Goal: Find specific page/section: Find specific page/section

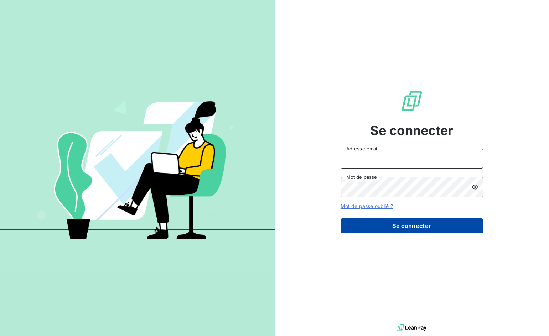
type input "[EMAIL_ADDRESS][PERSON_NAME][DOMAIN_NAME]"
click at [402, 227] on button "Se connecter" at bounding box center [411, 226] width 142 height 15
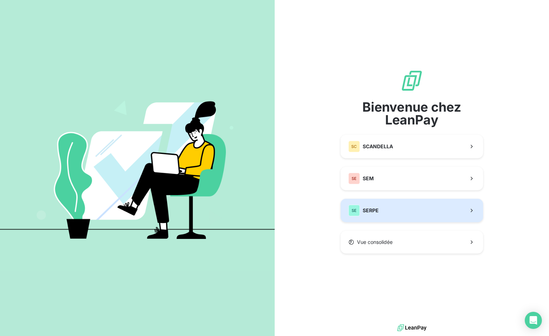
click at [394, 213] on button "SE SERPE" at bounding box center [411, 210] width 142 height 23
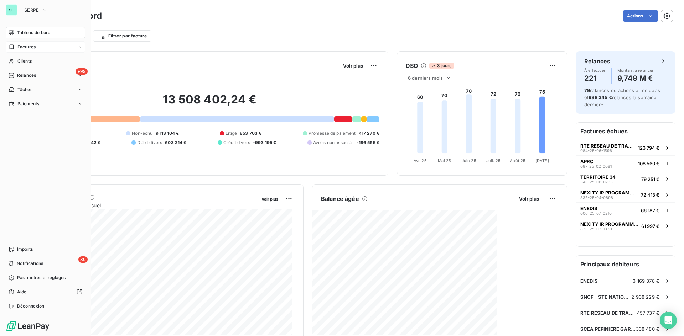
click at [20, 46] on span "Factures" at bounding box center [26, 47] width 18 height 6
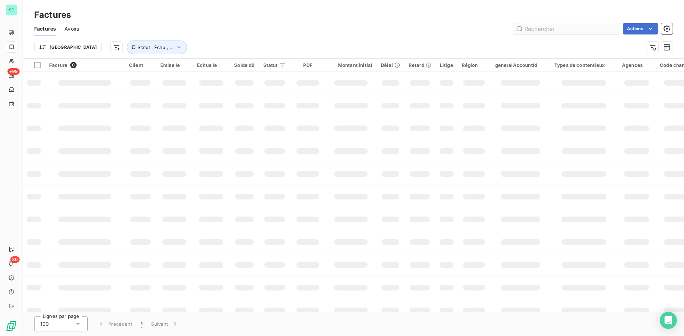
click at [548, 31] on input "text" at bounding box center [566, 28] width 107 height 11
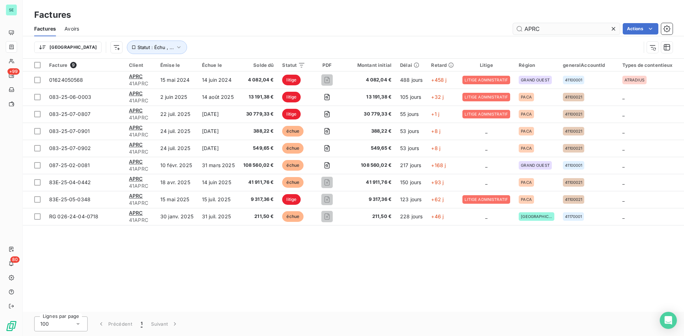
type input "APRC"
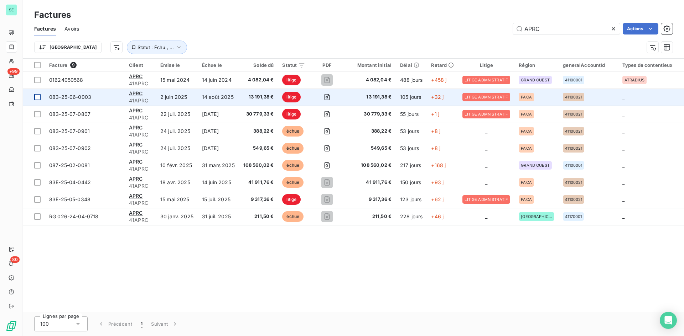
click at [37, 97] on div at bounding box center [37, 97] width 6 height 6
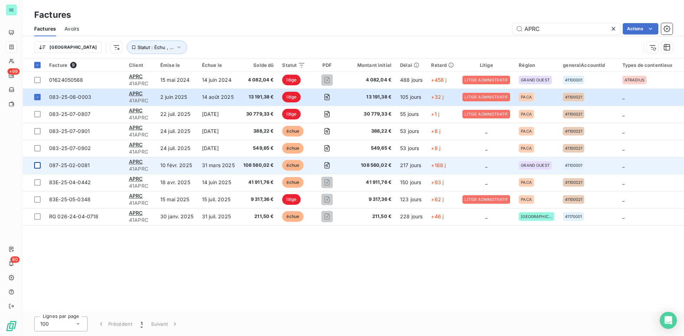
click at [36, 166] on div at bounding box center [37, 165] width 6 height 6
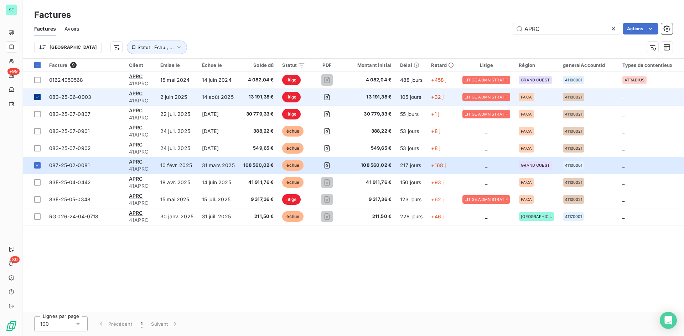
click at [37, 98] on icon at bounding box center [37, 96] width 2 height 1
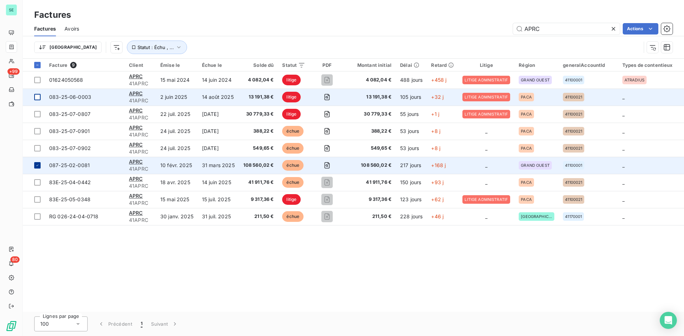
click at [35, 166] on icon at bounding box center [37, 165] width 4 height 4
click at [33, 164] on td at bounding box center [34, 165] width 22 height 17
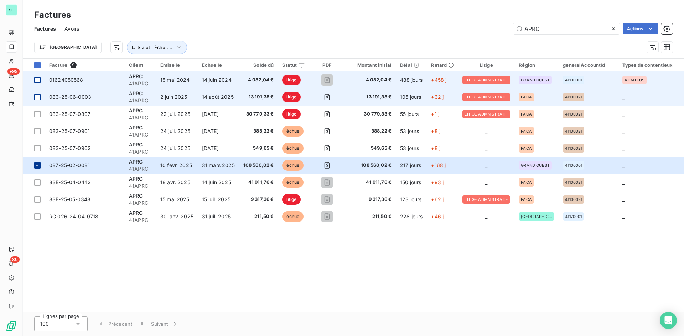
click at [40, 79] on div at bounding box center [37, 80] width 6 height 6
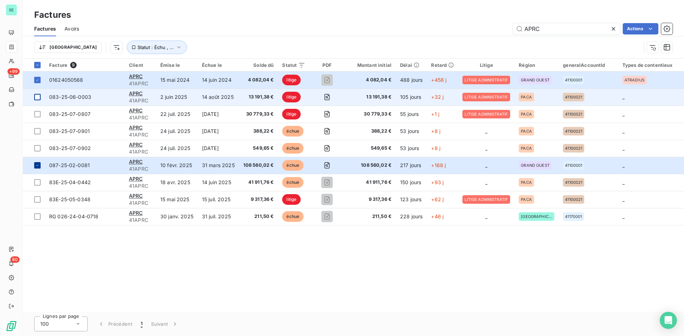
click at [37, 165] on icon at bounding box center [37, 165] width 4 height 4
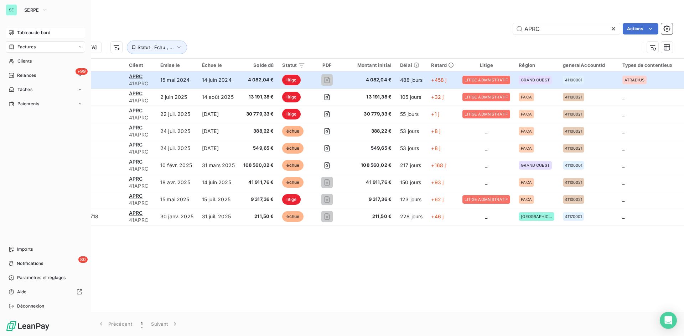
click at [21, 30] on span "Tableau de bord" at bounding box center [33, 33] width 33 height 6
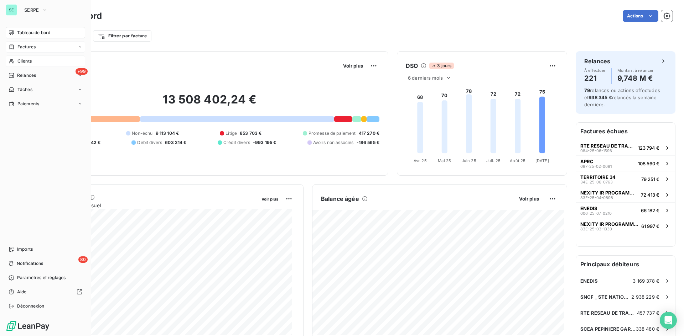
click at [28, 60] on span "Clients" at bounding box center [24, 61] width 14 height 6
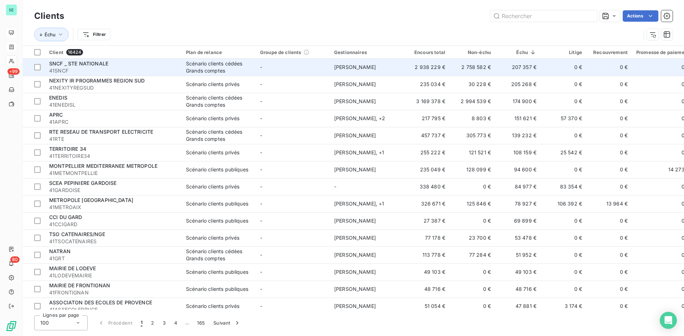
click at [91, 64] on span "SNCF _ STE NATIONALE" at bounding box center [78, 64] width 59 height 6
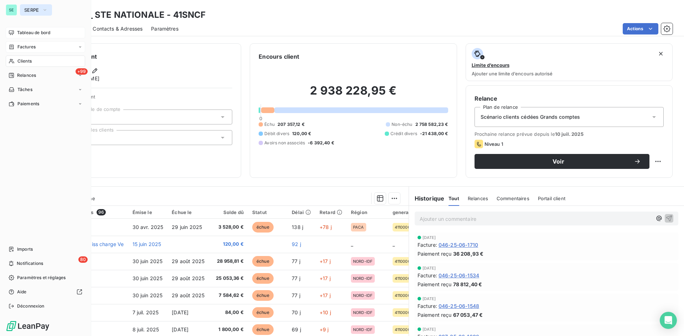
click at [31, 9] on span "SERPE" at bounding box center [31, 10] width 15 height 6
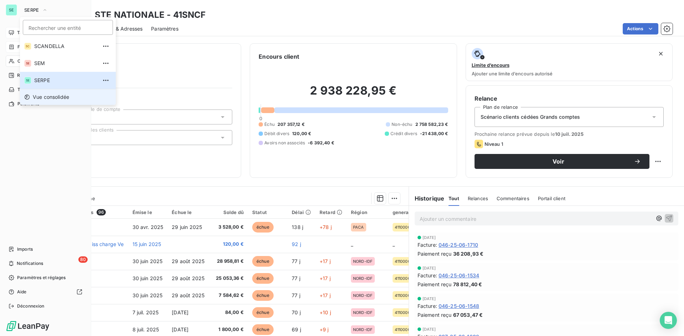
click at [50, 98] on span "Vue consolidée" at bounding box center [51, 97] width 36 height 7
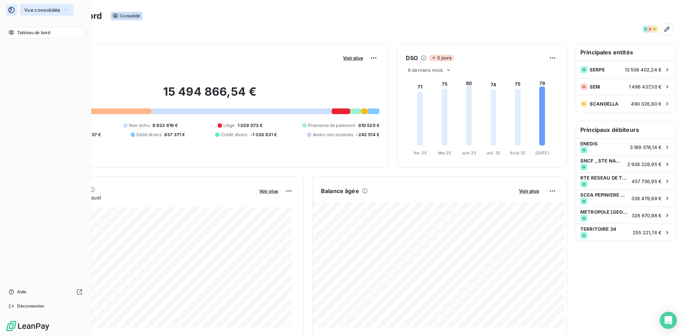
click at [49, 10] on span "Vue consolidée" at bounding box center [42, 10] width 36 height 6
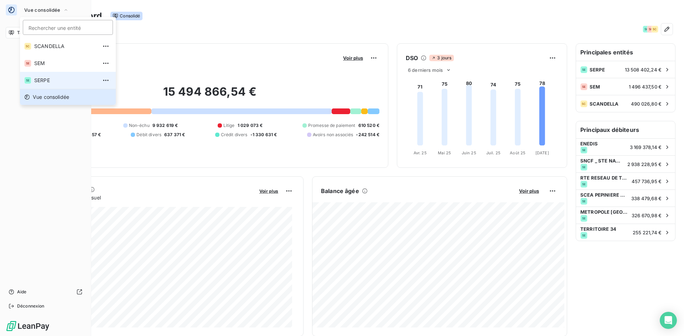
click at [44, 77] on span "SERPE" at bounding box center [65, 80] width 63 height 7
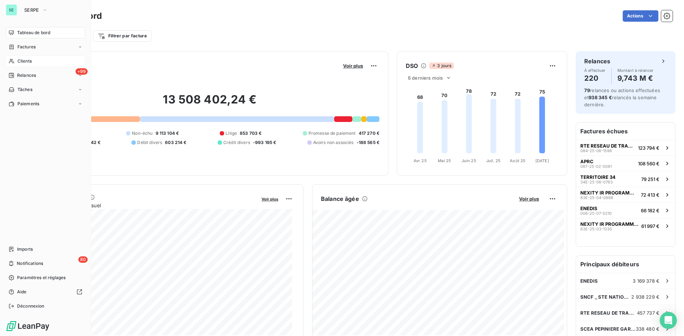
click at [24, 57] on div "Clients" at bounding box center [45, 61] width 79 height 11
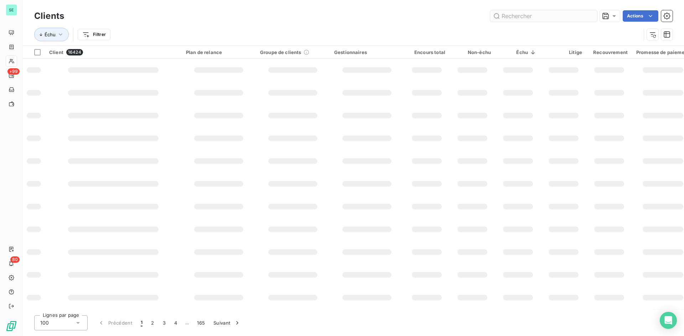
click at [518, 15] on input "text" at bounding box center [543, 15] width 107 height 11
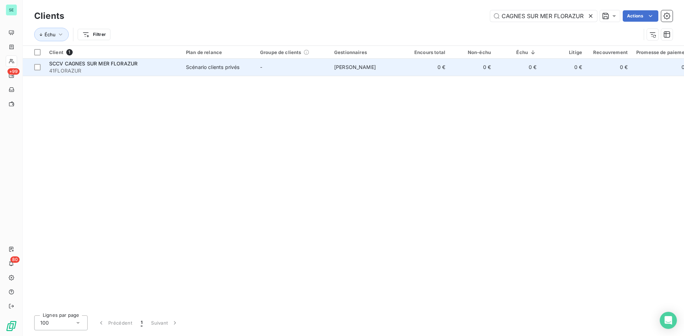
type input "CAGNES SUR MER FLORAZUR"
click at [117, 61] on span "SCCV CAGNES SUR MER FLORAZUR" at bounding box center [93, 64] width 88 height 6
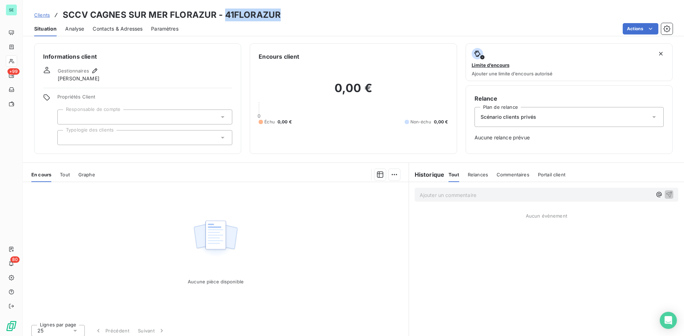
drag, startPoint x: 270, startPoint y: 12, endPoint x: 224, endPoint y: 16, distance: 46.1
click at [224, 16] on div "Clients SCCV CAGNES SUR MER FLORAZUR - 41FLORAZUR" at bounding box center [353, 15] width 661 height 13
copy h3 "41FLORAZUR"
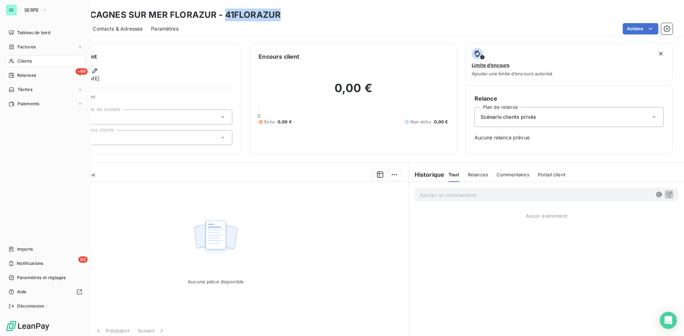
click at [29, 58] on div "Clients" at bounding box center [45, 61] width 79 height 11
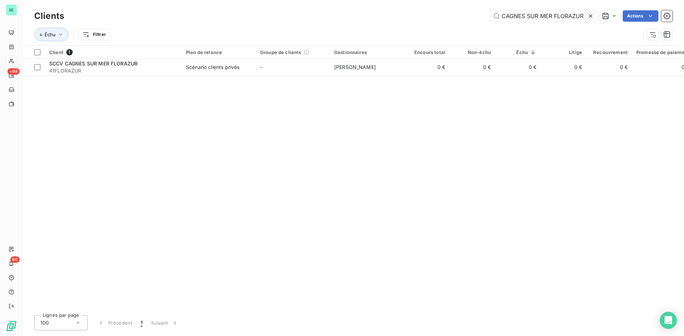
click at [548, 14] on icon at bounding box center [590, 15] width 7 height 7
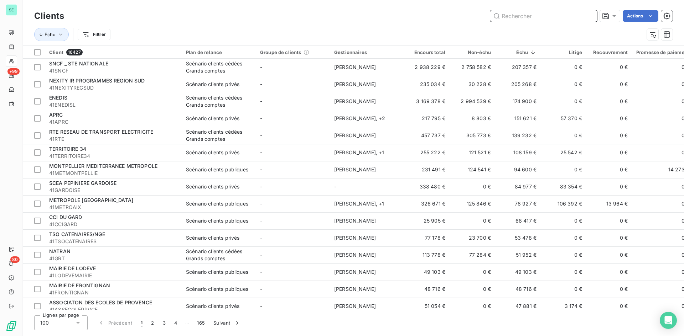
click at [536, 11] on input "text" at bounding box center [543, 15] width 107 height 11
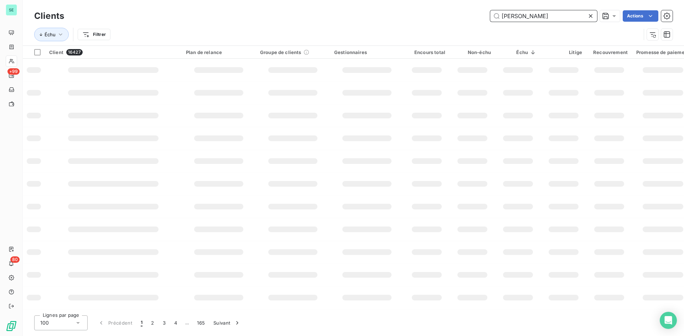
type input "[PERSON_NAME]"
